Goal: Task Accomplishment & Management: Use online tool/utility

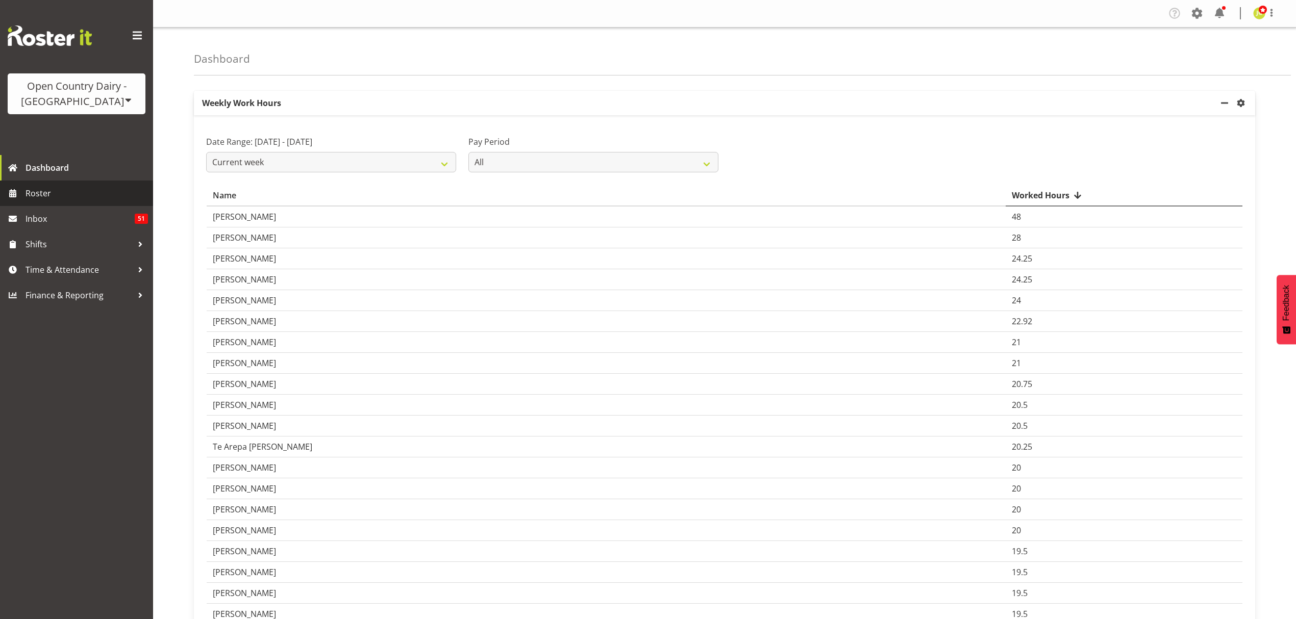
click at [60, 191] on span "Roster" at bounding box center [87, 193] width 122 height 15
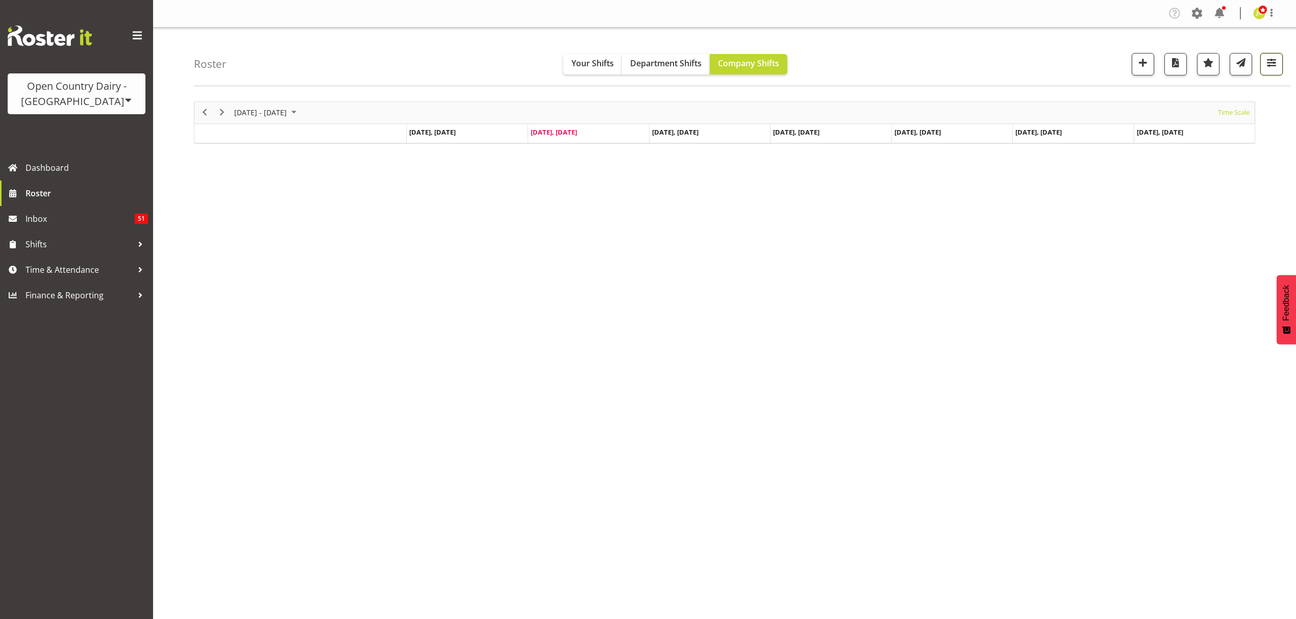
click at [1275, 62] on span "button" at bounding box center [1271, 62] width 13 height 13
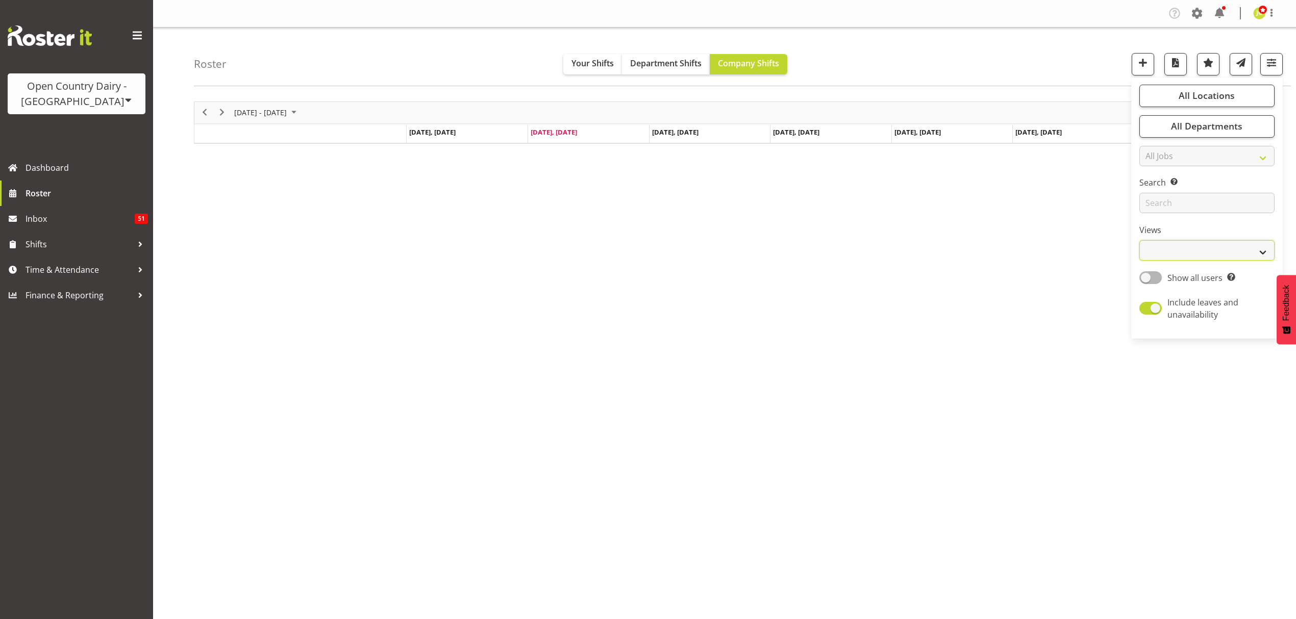
click at [1201, 252] on select "Staff Role Shift - Horizontal Shift - Vertical Staff - Location" at bounding box center [1206, 250] width 135 height 20
select select "shift"
click at [1139, 241] on select "Staff Role Shift - Horizontal Shift - Vertical Staff - Location" at bounding box center [1206, 250] width 135 height 20
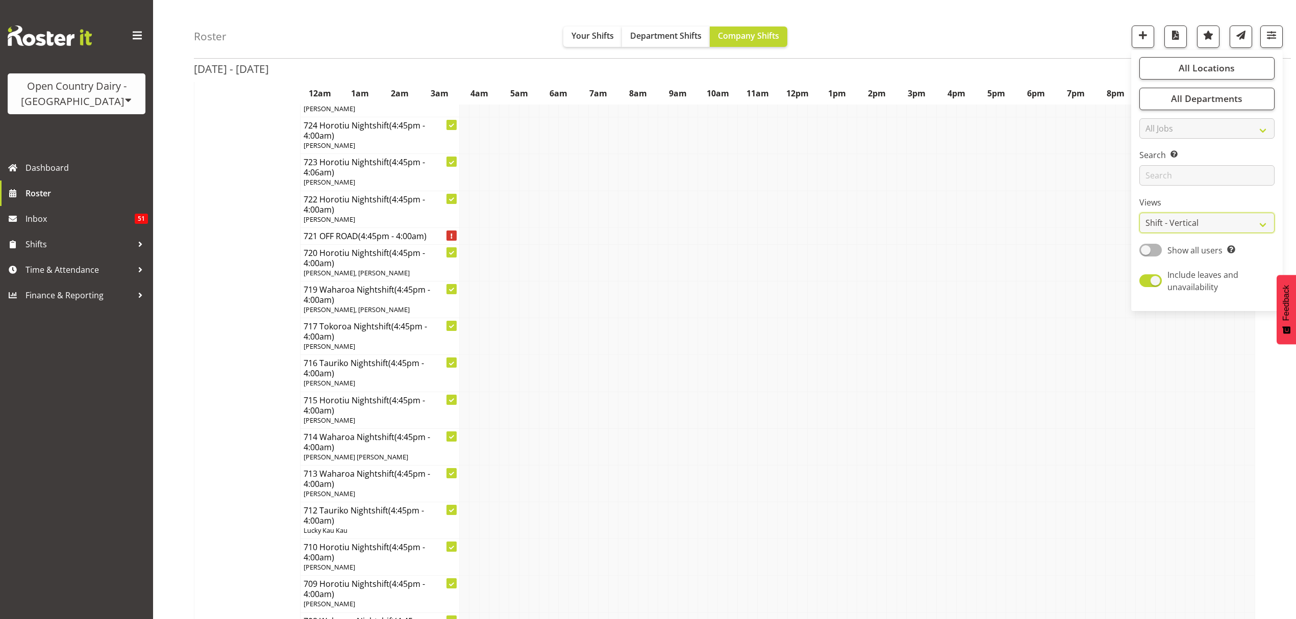
scroll to position [4558, 0]
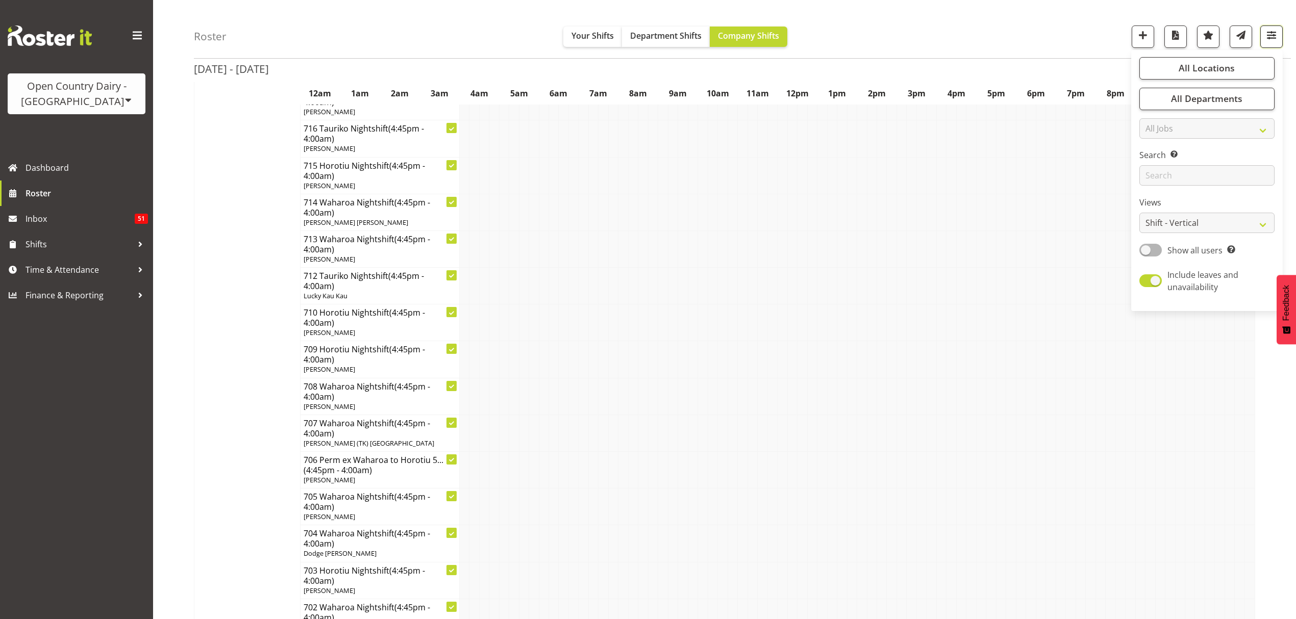
click at [1266, 37] on span "button" at bounding box center [1271, 35] width 13 height 13
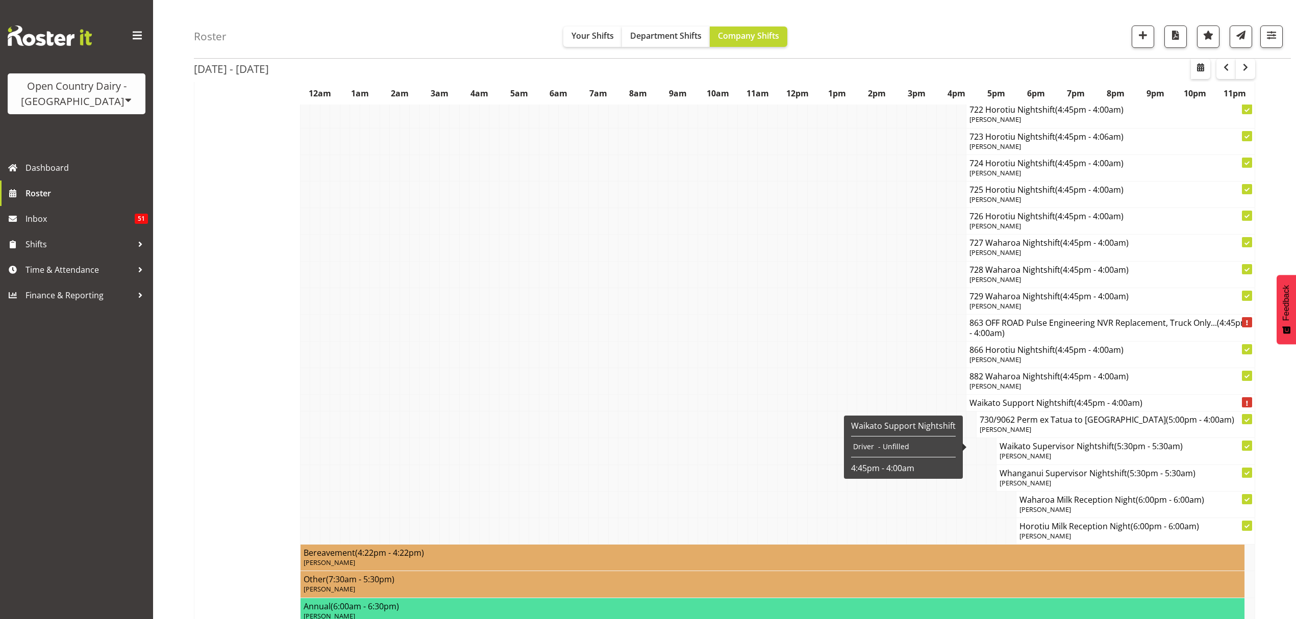
scroll to position [6952, 0]
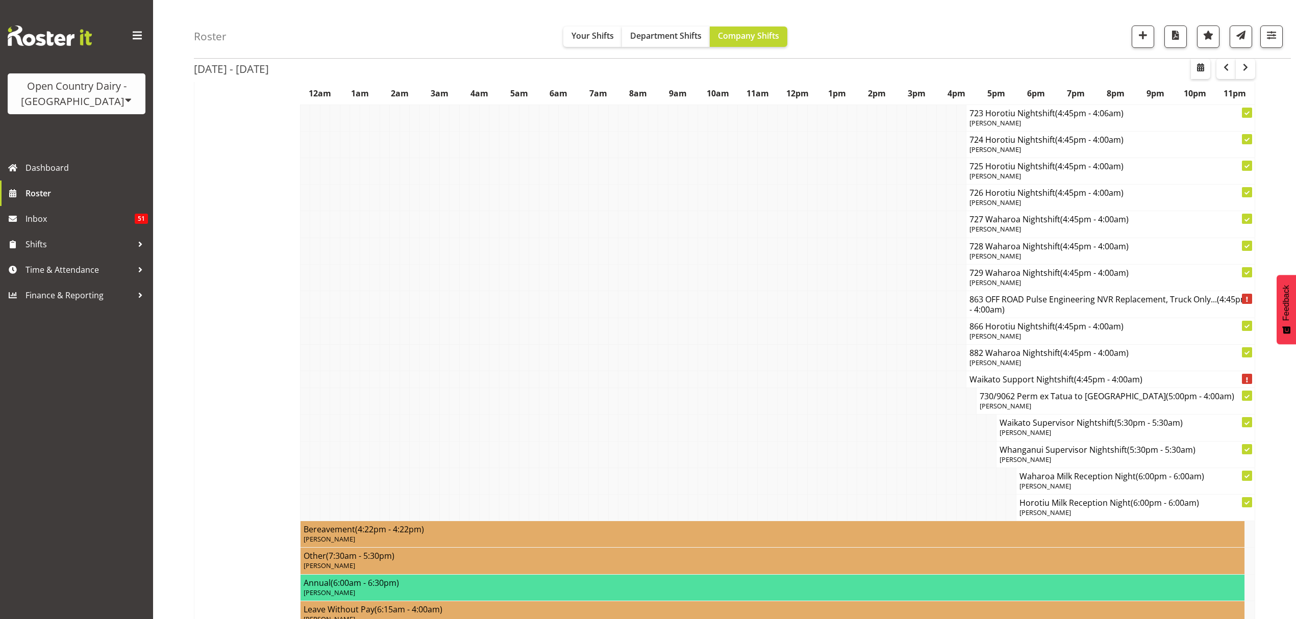
click at [1279, 341] on button "Feedback" at bounding box center [1286, 309] width 19 height 69
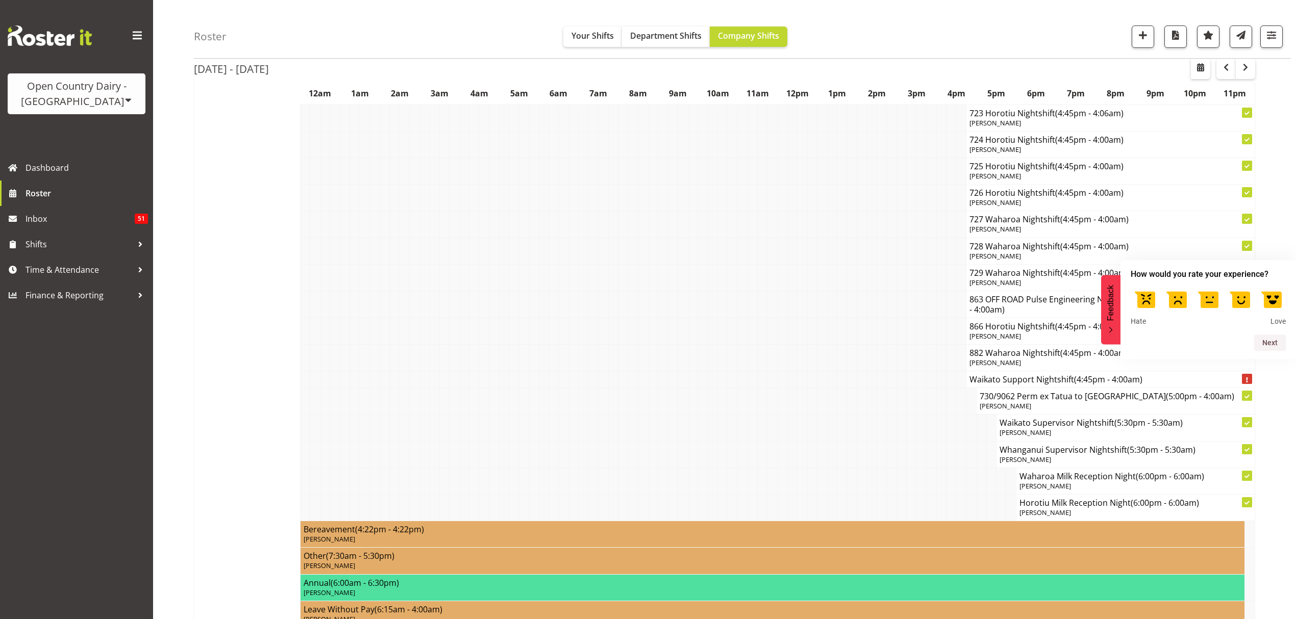
click at [792, 388] on td at bounding box center [792, 379] width 10 height 17
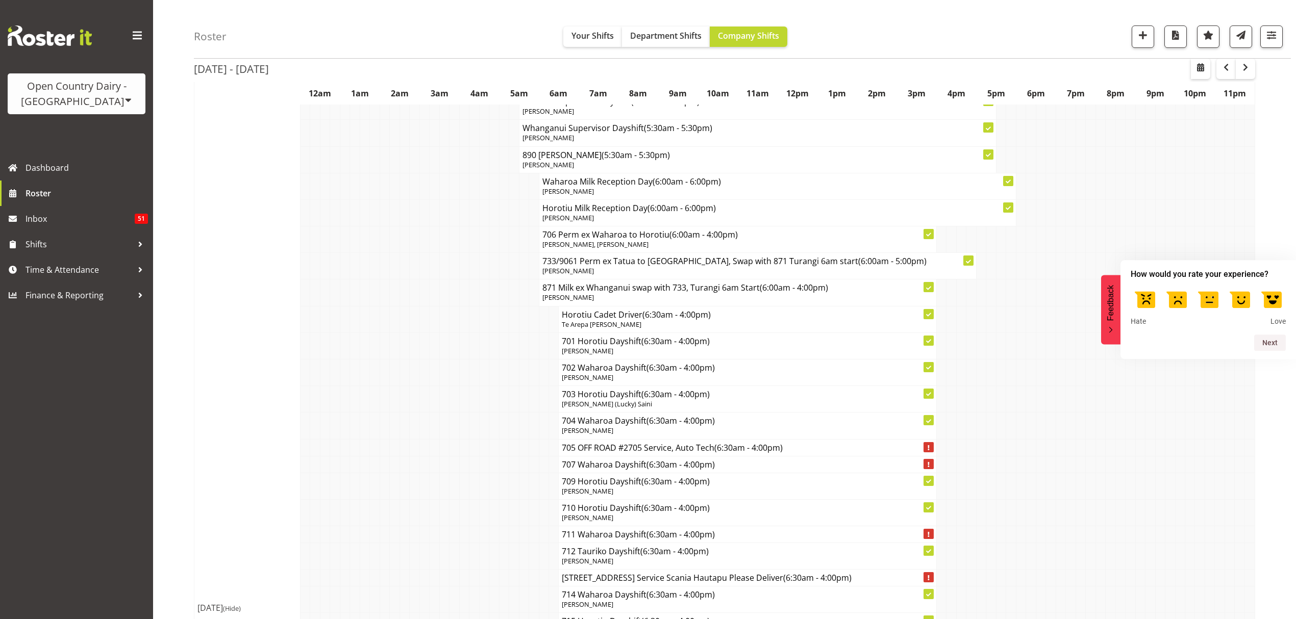
scroll to position [5116, 0]
